Goal: Task Accomplishment & Management: Use online tool/utility

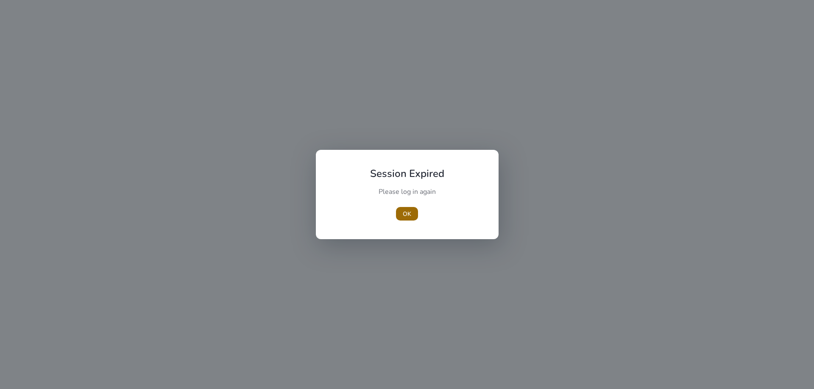
click at [398, 216] on span "button" at bounding box center [407, 214] width 22 height 20
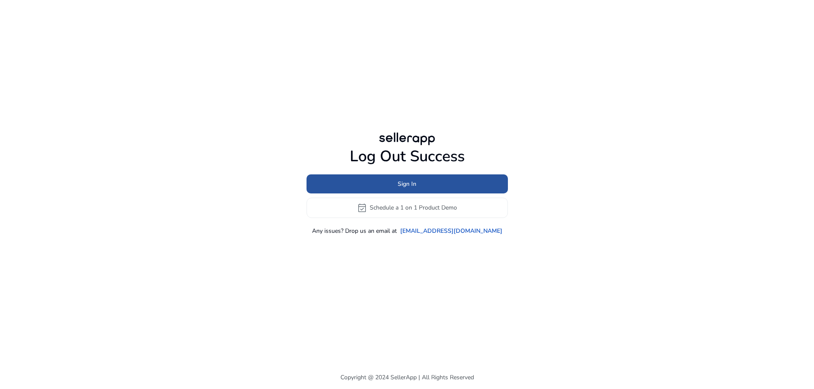
click at [410, 185] on span "Sign In" at bounding box center [406, 184] width 19 height 9
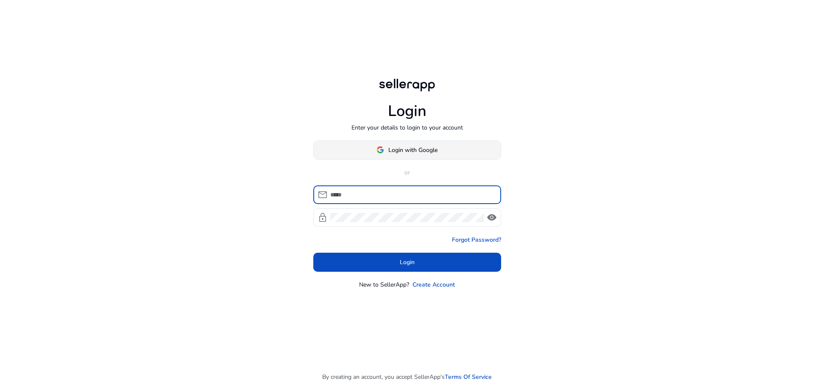
click at [441, 150] on span at bounding box center [407, 150] width 187 height 20
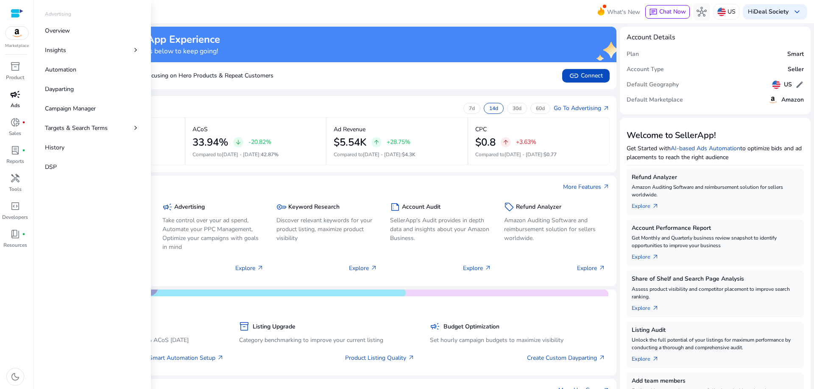
click at [15, 94] on span "campaign" at bounding box center [15, 94] width 10 height 10
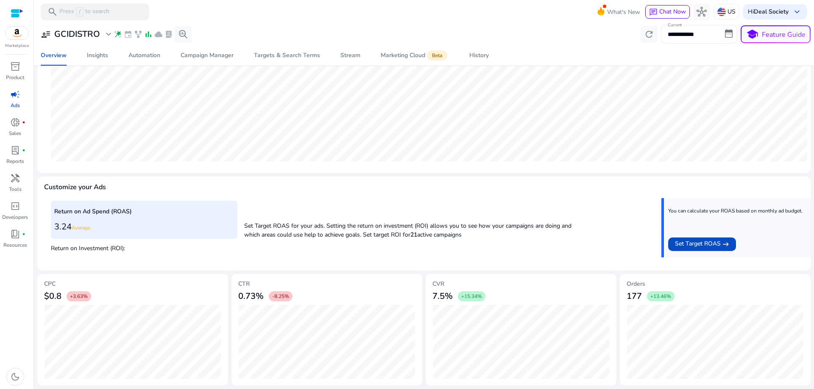
click at [677, 31] on input "**********" at bounding box center [699, 34] width 76 height 19
select select "*"
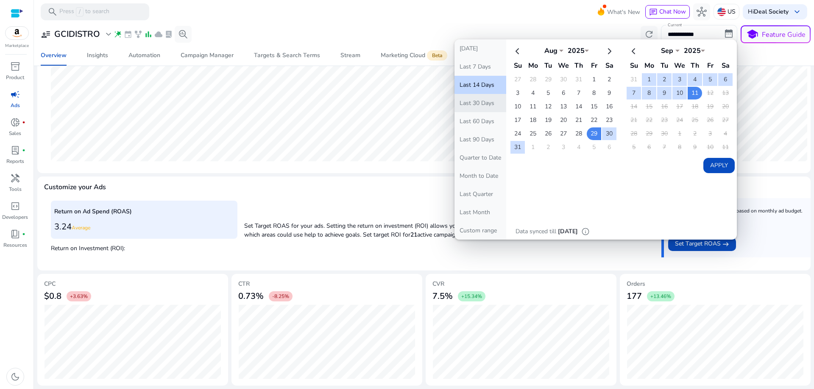
click at [474, 105] on button "Last 30 Days" at bounding box center [480, 103] width 52 height 18
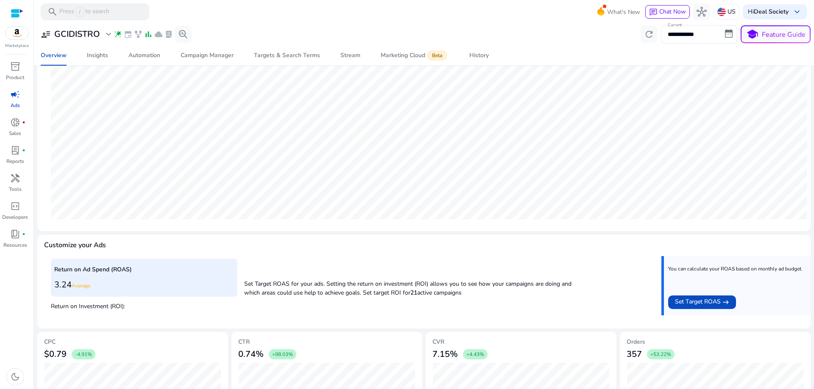
scroll to position [203, 0]
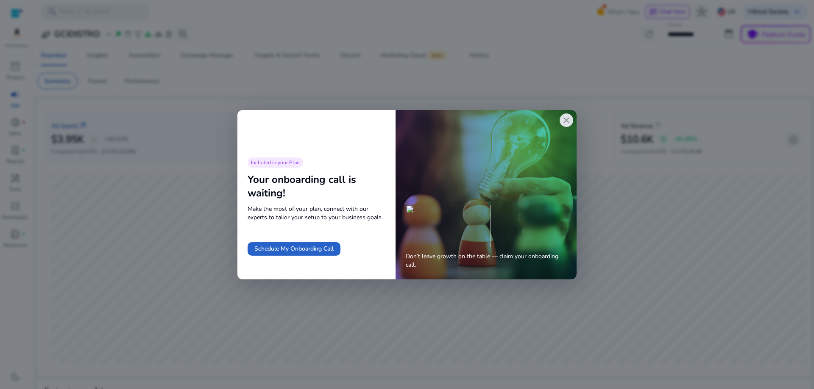
scroll to position [203, 0]
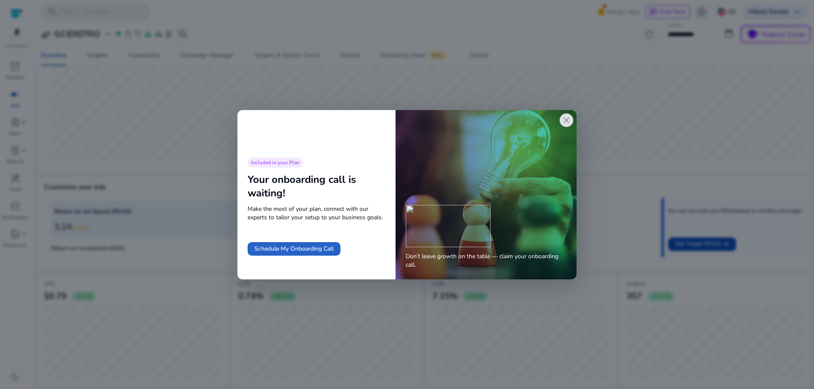
click at [564, 126] on div "close" at bounding box center [566, 121] width 14 height 14
